Goal: Task Accomplishment & Management: Use online tool/utility

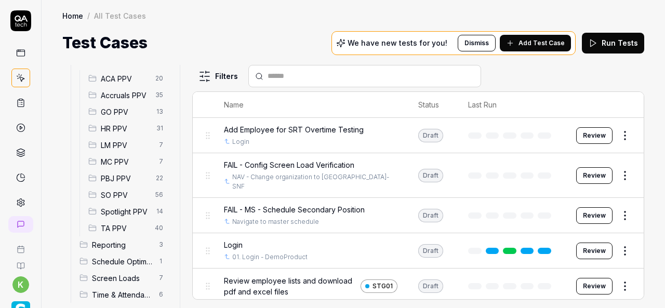
scroll to position [302, 0]
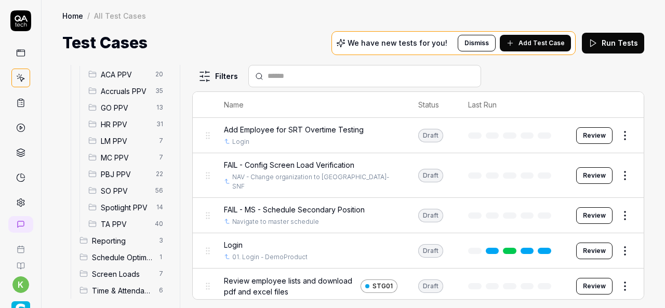
click at [124, 206] on span "Spotlight PPV" at bounding box center [125, 207] width 49 height 11
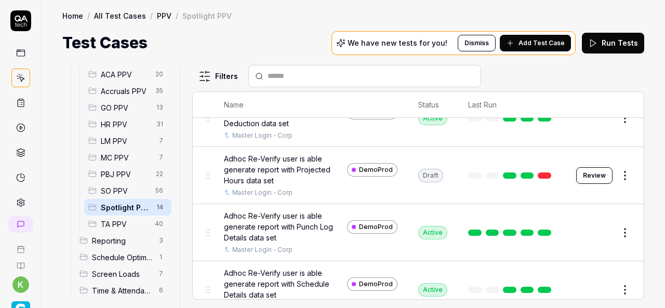
scroll to position [101, 0]
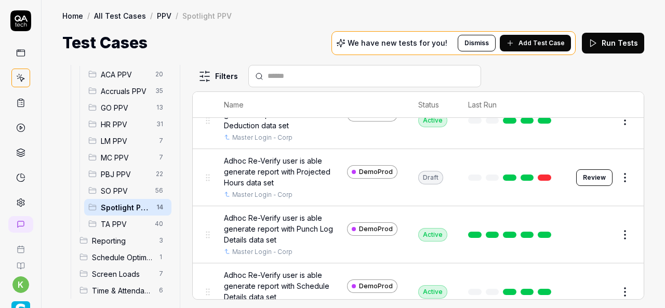
click at [541, 175] on link at bounding box center [545, 178] width 14 height 6
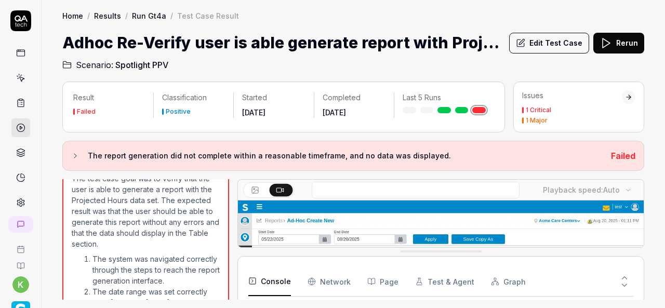
click at [540, 37] on button "Edit Test Case" at bounding box center [549, 43] width 80 height 21
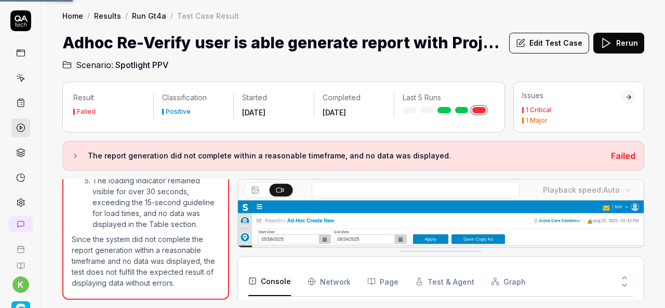
scroll to position [172, 0]
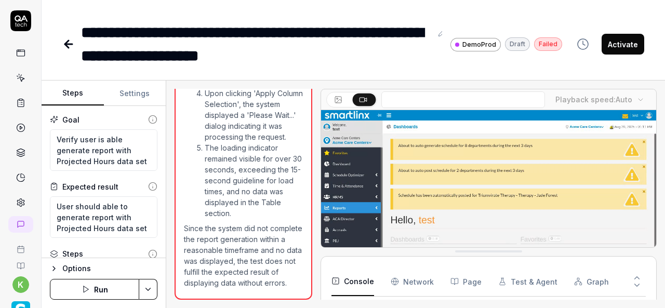
scroll to position [1544, 0]
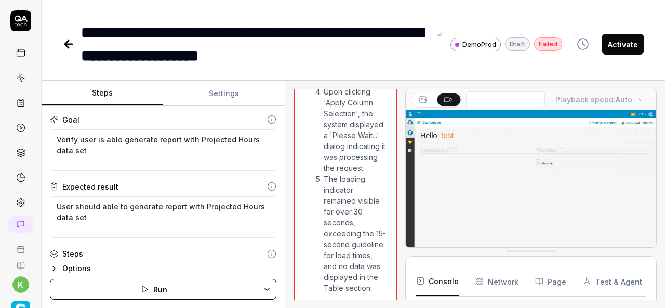
scroll to position [4064, 0]
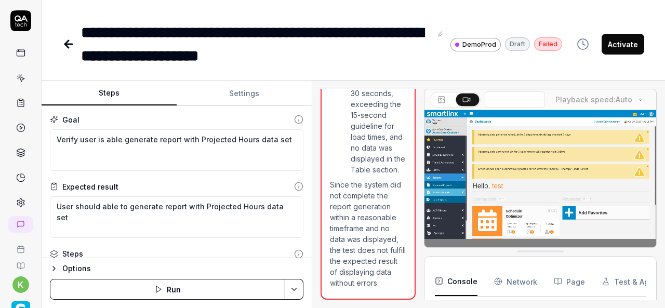
click at [312, 222] on div "Steps Settings Goal Verify user is able generate report with Projected Hours da…" at bounding box center [354, 195] width 624 height 228
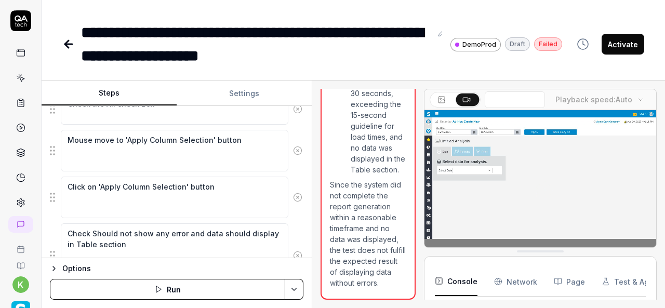
scroll to position [903, 0]
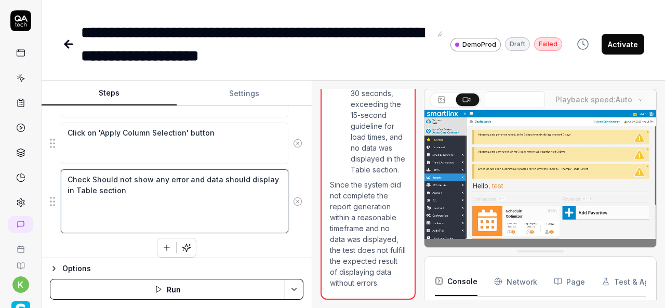
click at [148, 208] on textarea "Check Should not show any error and data should display in Table section" at bounding box center [175, 200] width 228 height 63
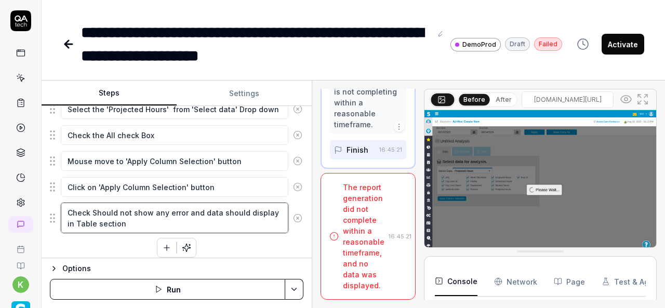
scroll to position [2430, 0]
click at [162, 243] on icon "button" at bounding box center [166, 247] width 9 height 9
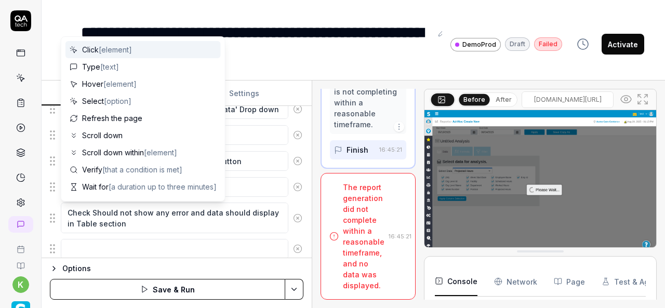
scroll to position [585, 0]
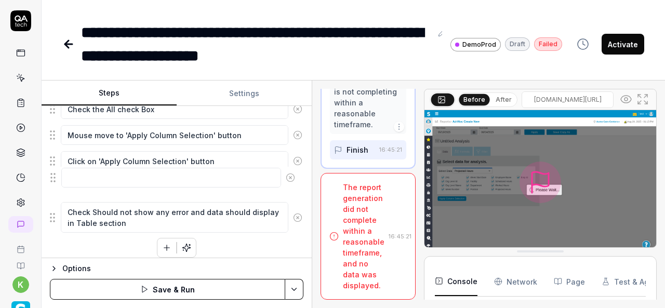
drag, startPoint x: 54, startPoint y: 218, endPoint x: 55, endPoint y: 179, distance: 38.5
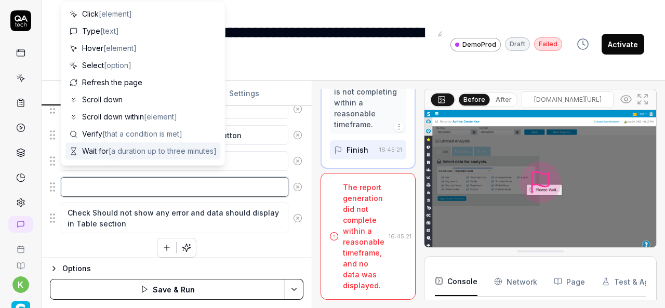
click at [89, 179] on textarea at bounding box center [175, 187] width 228 height 20
type textarea "*"
type textarea "W"
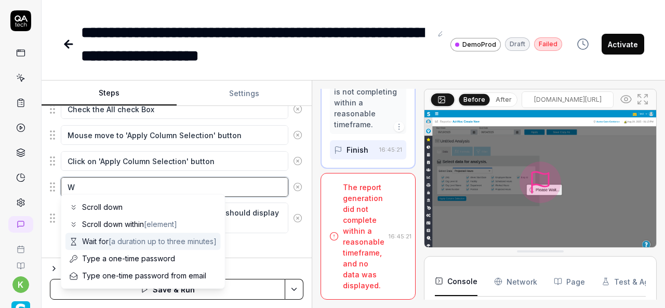
type textarea "*"
type textarea "Wa"
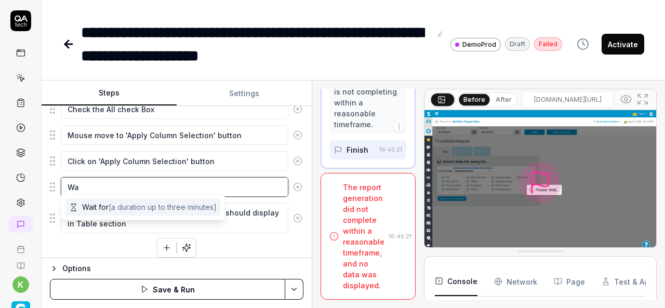
type textarea "*"
type textarea "Wai"
type textarea "*"
type textarea "Wait"
type textarea "*"
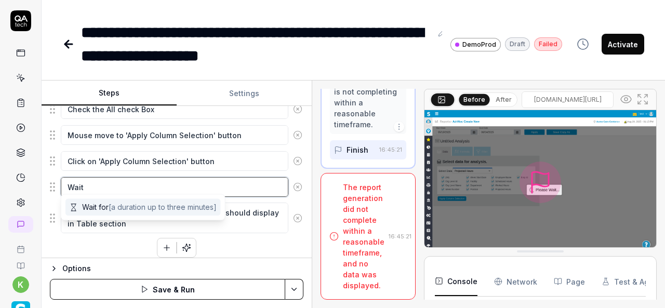
type textarea "Wait"
type textarea "*"
type textarea "Wait u"
type textarea "*"
type textarea "Wait un"
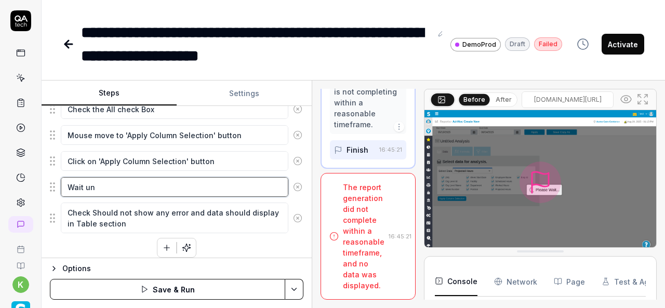
type textarea "*"
type textarea "Wait uni"
type textarea "*"
type textarea "Wait unit"
type textarea "*"
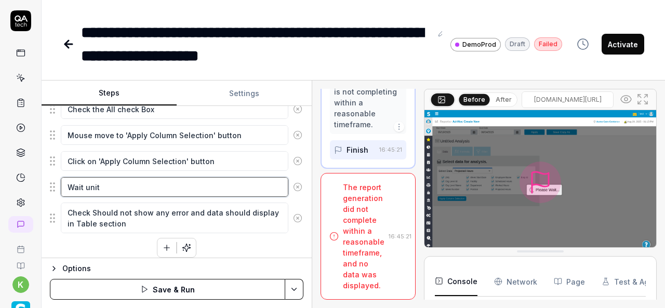
type textarea "Wait unitl"
type textarea "*"
type textarea "Wait unitl"
type textarea "*"
type textarea "Wait unitl r"
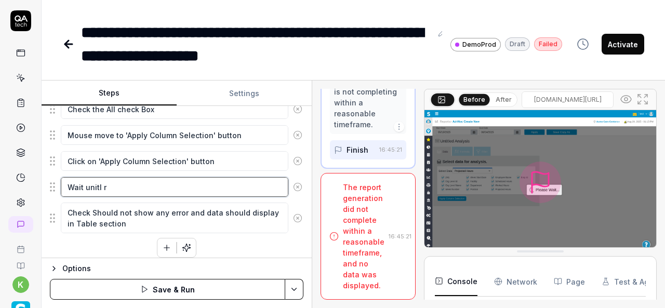
type textarea "*"
type textarea "Wait unitl re"
type textarea "*"
type textarea "Wait unitl rem"
type textarea "*"
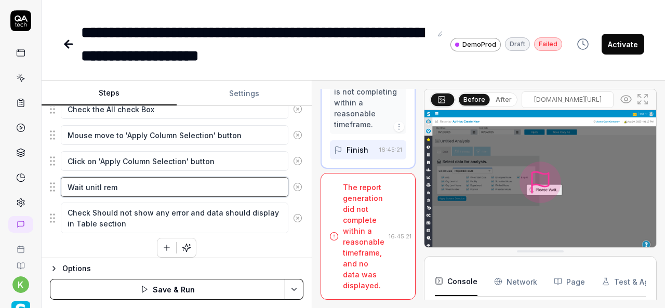
type textarea "Wait unitl remo"
type textarea "*"
type textarea "Wait unitl remov"
type textarea "*"
type textarea "Wait unitl remov"
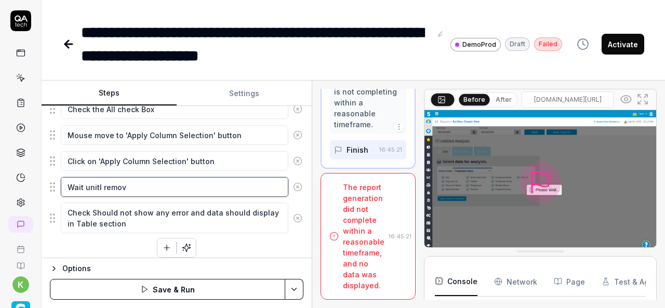
type textarea "*"
type textarea "Wait unitl remov e"
type textarea "*"
type textarea "Wait unitl remov e"
type textarea "*"
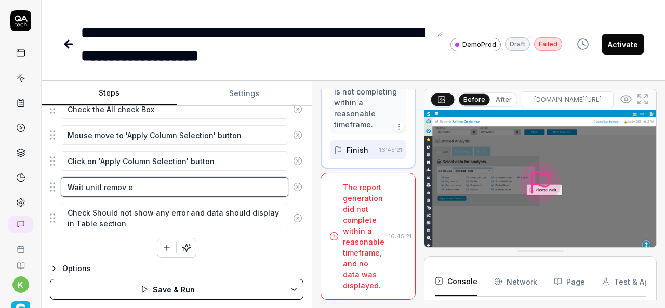
type textarea "Wait unitl remov e t"
type textarea "*"
type textarea "Wait unitl remov e th"
type textarea "*"
type textarea "Wait unitl remov e the"
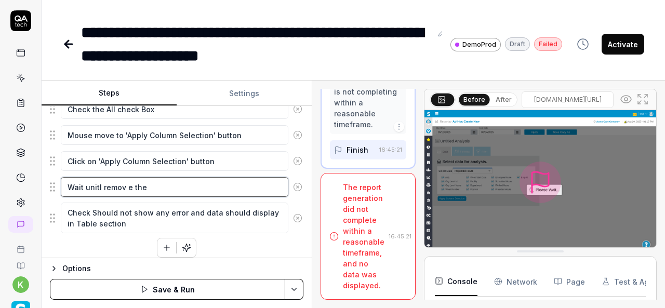
type textarea "*"
type textarea "Wait unitl remov e the"
type textarea "*"
type textarea "Wait unitl remov e the"
type textarea "*"
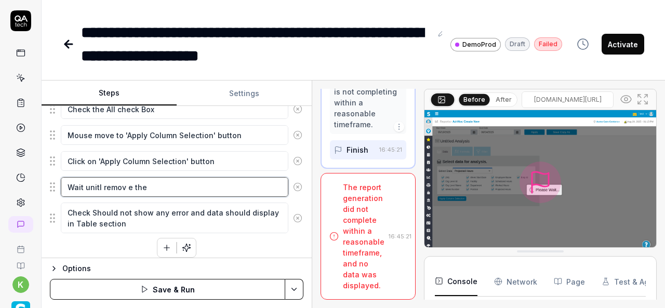
type textarea "Wait unitl remov e th"
type textarea "*"
type textarea "Wait unitl remov e t"
type textarea "*"
type textarea "Wait unitl remov e"
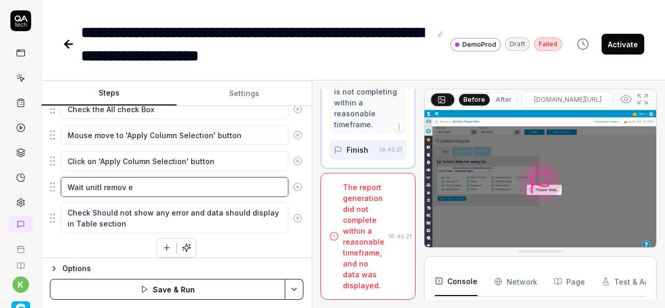
type textarea "*"
type textarea "Wait unitl remov e"
type textarea "*"
type textarea "Wait unitl remov"
type textarea "*"
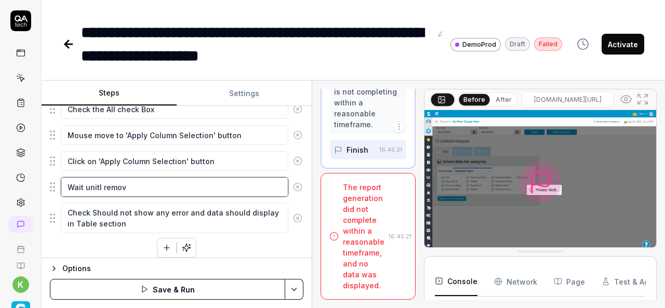
type textarea "Wait unitl remov"
type textarea "*"
type textarea "Wait unitl remo"
type textarea "*"
type textarea "Wait unitl re"
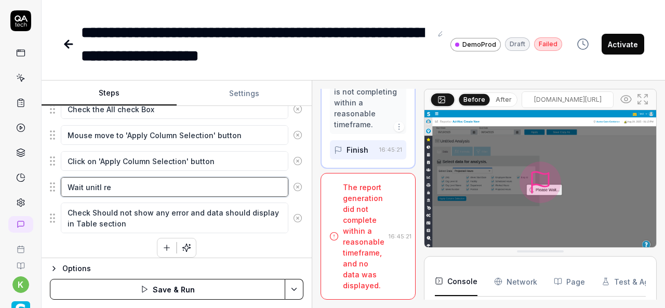
type textarea "*"
type textarea "Wait unitl r"
type textarea "*"
type textarea "Wait unitl"
type textarea "*"
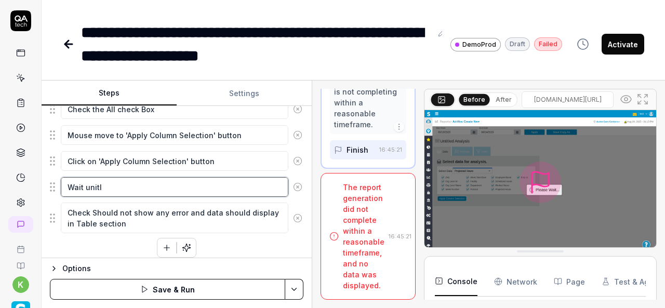
type textarea "Wait unitl"
type textarea "*"
type textarea "Wait unit"
type textarea "*"
type textarea "Wait uni"
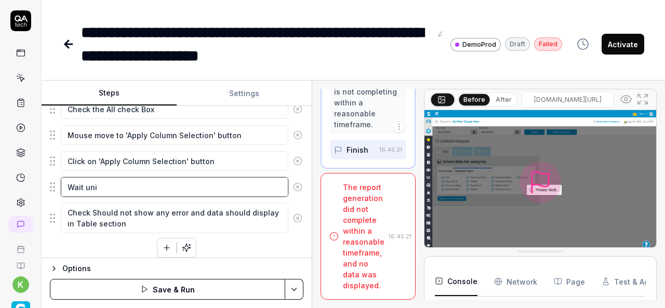
type textarea "*"
type textarea "Wait un"
type textarea "*"
type textarea "Wait unt"
type textarea "*"
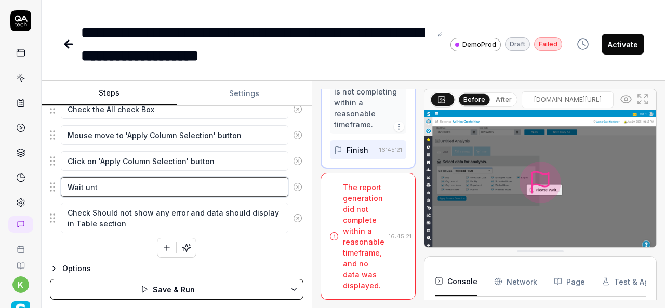
type textarea "Wait unti"
type textarea "*"
type textarea "Wait until"
type textarea "*"
type textarea "Wait until"
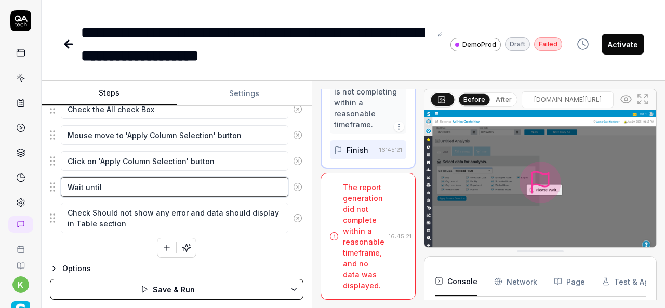
type textarea "*"
type textarea "Wait until r"
type textarea "*"
type textarea "Wait until re"
type textarea "*"
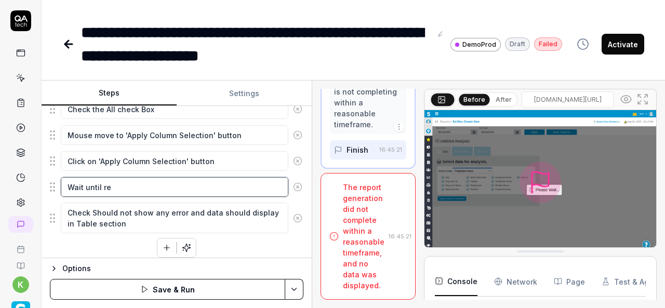
type textarea "Wait until rem"
type textarea "*"
type textarea "Wait until remo"
type textarea "*"
type textarea "Wait until remov"
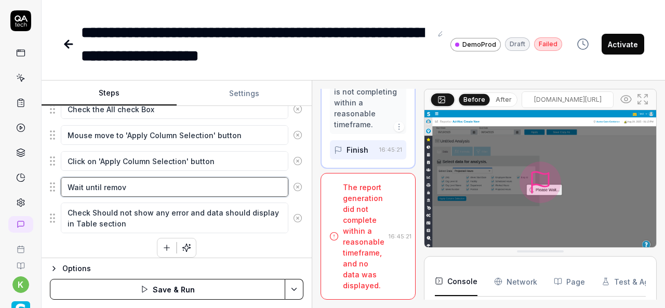
type textarea "*"
type textarea "Wait until remove"
type textarea "*"
type textarea "Wait until remove"
type textarea "*"
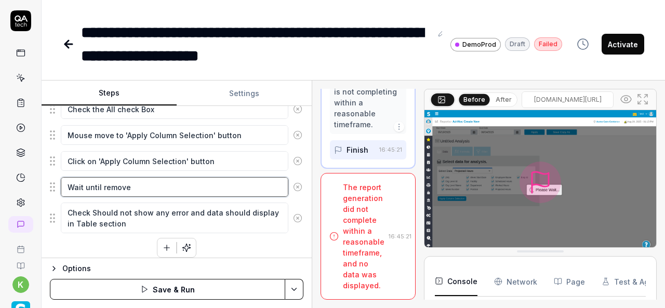
type textarea "Wait until remove t"
type textarea "*"
type textarea "Wait until remove th"
type textarea "*"
type textarea "Wait until remove the"
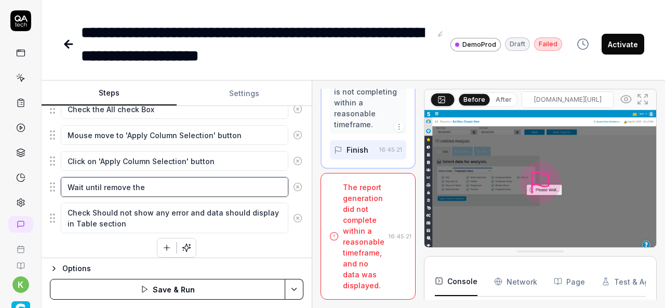
type textarea "*"
type textarea "Wait until remove the"
type textarea "*"
type textarea "Wait until remove the l"
type textarea "*"
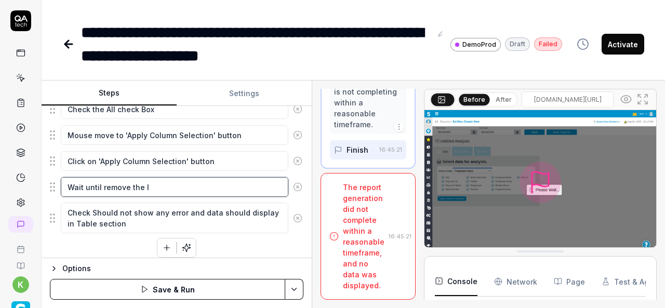
type textarea "Wait until remove the lo"
type textarea "*"
type textarea "Wait until remove the loa"
type textarea "*"
type textarea "Wait until remove the load"
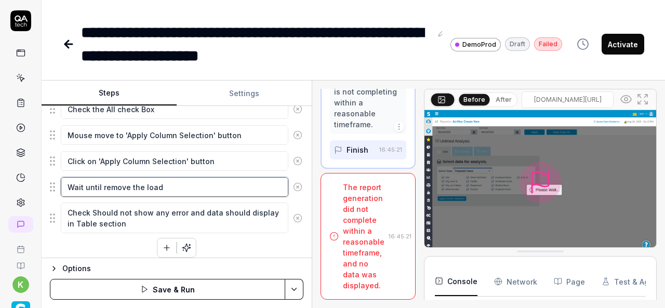
type textarea "*"
type textarea "Wait until remove the loadi"
type textarea "*"
type textarea "Wait until remove the loadin"
type textarea "*"
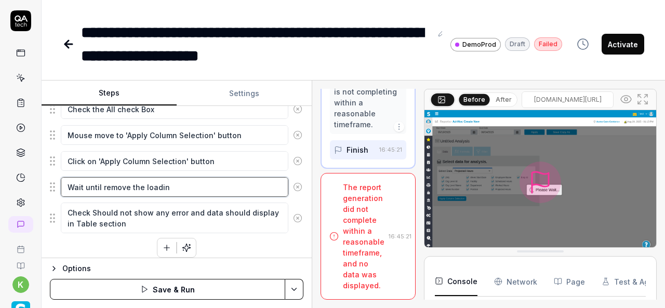
type textarea "Wait until remove the loading"
type textarea "*"
type textarea "Wait until remove the loading"
type textarea "*"
type textarea "Wait until remove the loading s"
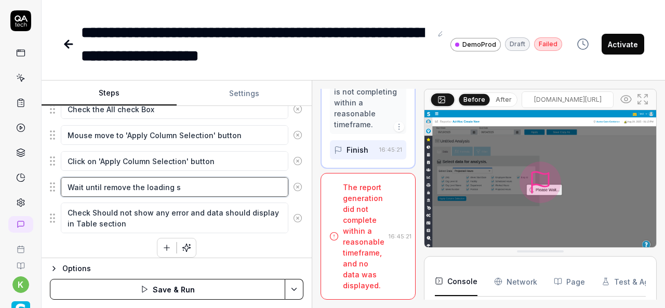
type textarea "*"
type textarea "Wait until remove the loading sy"
type textarea "*"
type textarea "Wait until remove the loading sym"
type textarea "*"
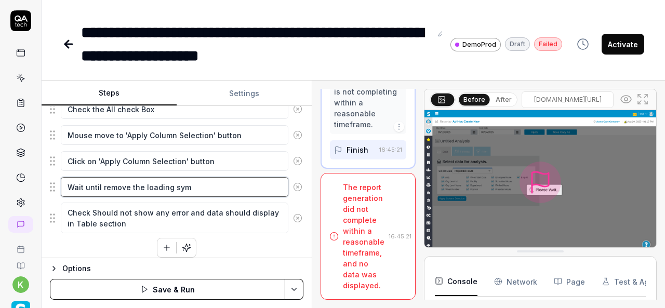
type textarea "Wait until remove the loading symb"
type textarea "*"
type textarea "Wait until remove the loading symbo"
type textarea "*"
type textarea "Wait until remove the loading symbol"
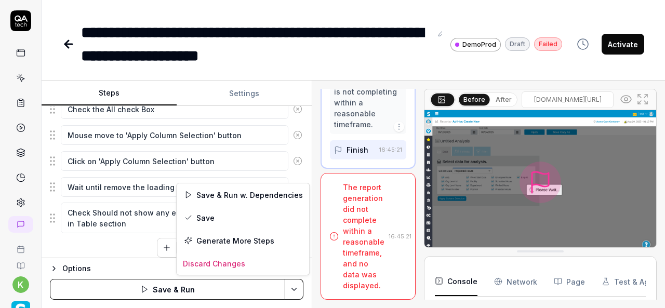
click at [294, 288] on html "**********" at bounding box center [332, 154] width 665 height 308
click at [229, 195] on div "Save & Run w. Dependencies" at bounding box center [243, 194] width 133 height 23
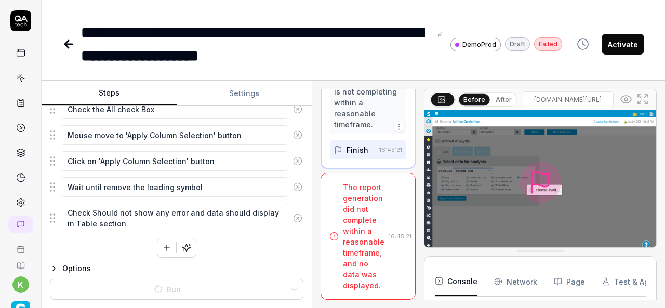
type textarea "*"
